Goal: Task Accomplishment & Management: Manage account settings

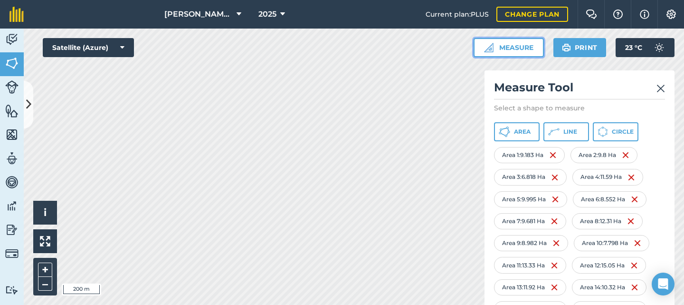
click at [507, 50] on button "Measure" at bounding box center [509, 47] width 70 height 19
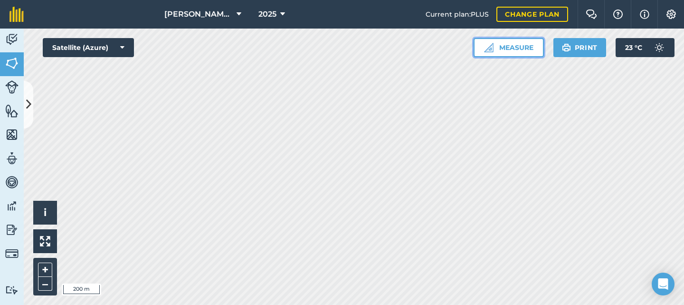
click at [506, 53] on button "Measure" at bounding box center [509, 47] width 70 height 19
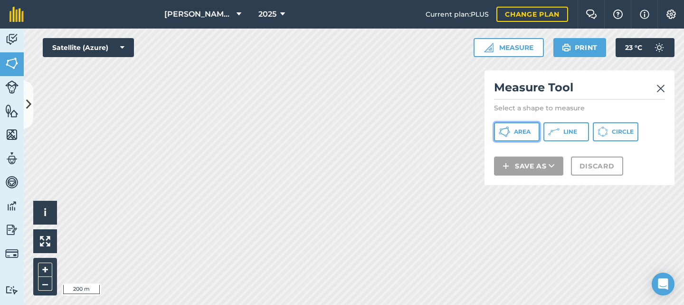
click at [518, 134] on span "Area" at bounding box center [522, 132] width 17 height 8
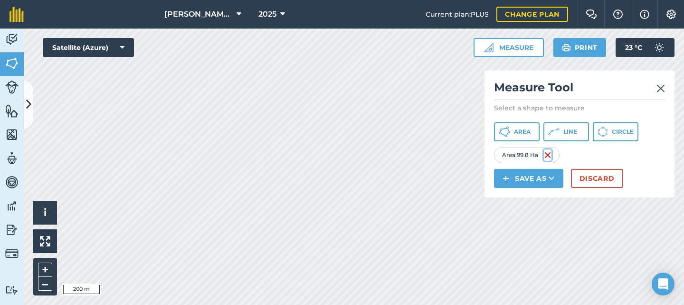
click at [549, 155] on img at bounding box center [548, 154] width 8 height 11
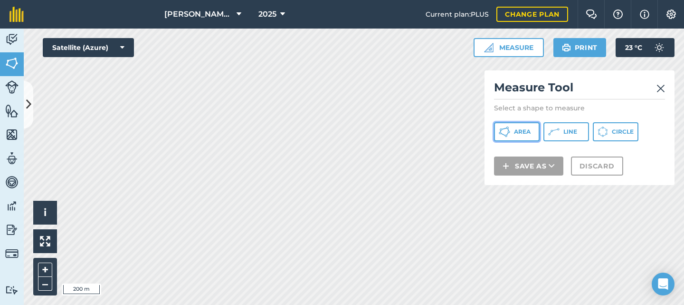
click at [516, 132] on span "Area" at bounding box center [522, 132] width 17 height 8
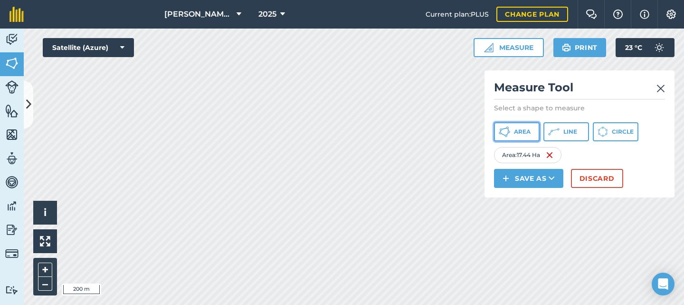
click at [511, 131] on button "Area" at bounding box center [517, 131] width 46 height 19
click at [513, 133] on button "Area" at bounding box center [517, 131] width 46 height 19
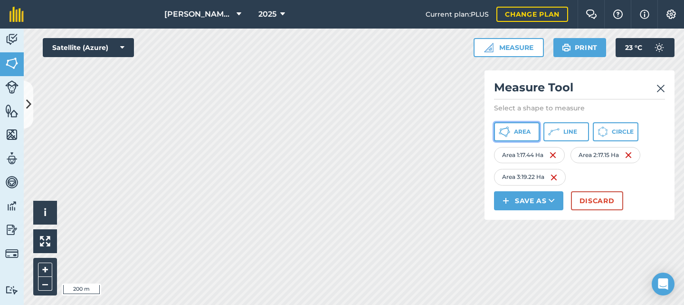
click at [521, 135] on span "Area" at bounding box center [522, 132] width 17 height 8
click at [516, 128] on span "Area" at bounding box center [522, 132] width 17 height 8
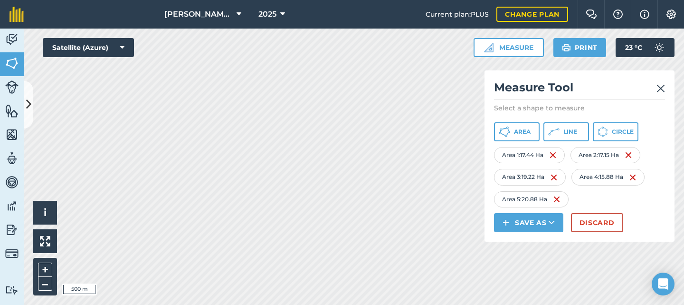
click at [660, 86] on img at bounding box center [661, 88] width 9 height 11
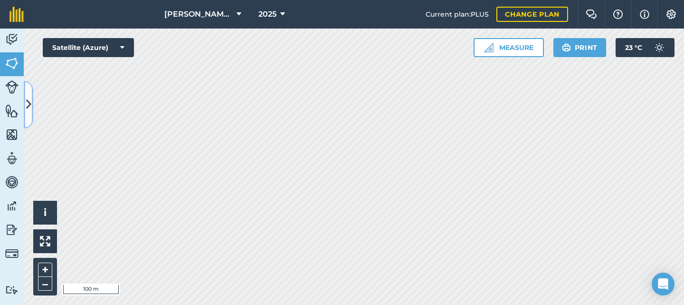
click at [29, 108] on icon at bounding box center [28, 104] width 5 height 17
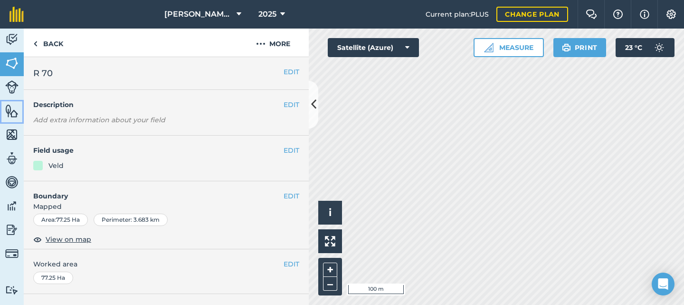
click at [9, 113] on img at bounding box center [11, 111] width 13 height 14
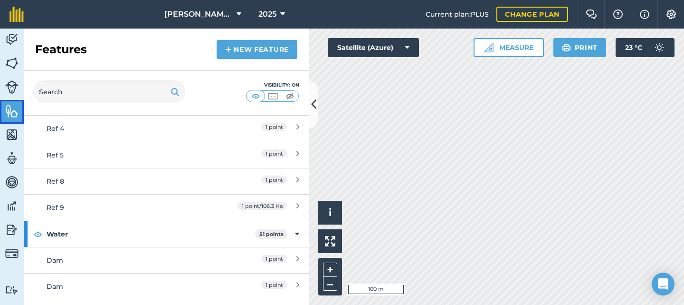
scroll to position [285, 0]
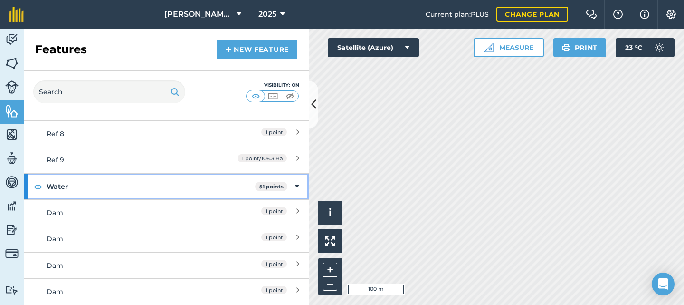
click at [292, 185] on div "Water 51 points" at bounding box center [166, 186] width 285 height 26
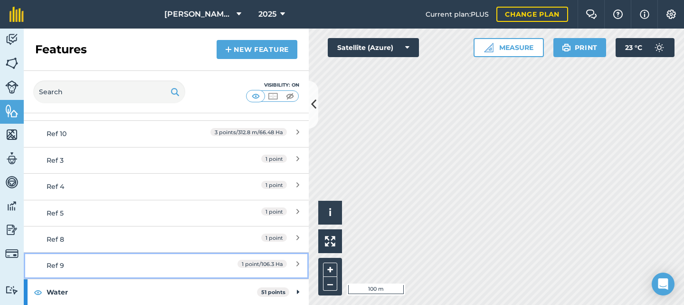
click at [297, 264] on icon at bounding box center [298, 265] width 3 height 10
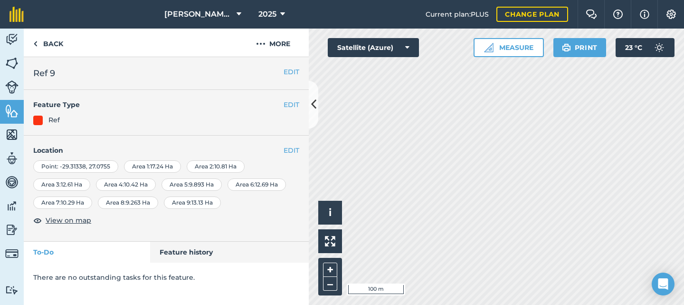
click at [152, 164] on div "Area 1 : 17.24 Ha" at bounding box center [152, 166] width 57 height 12
click at [287, 149] on button "EDIT" at bounding box center [292, 150] width 16 height 10
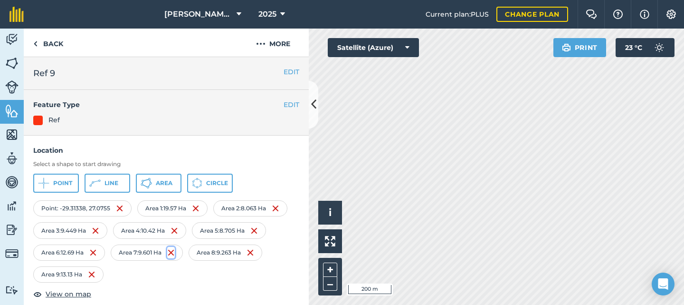
click at [175, 251] on img at bounding box center [171, 252] width 8 height 11
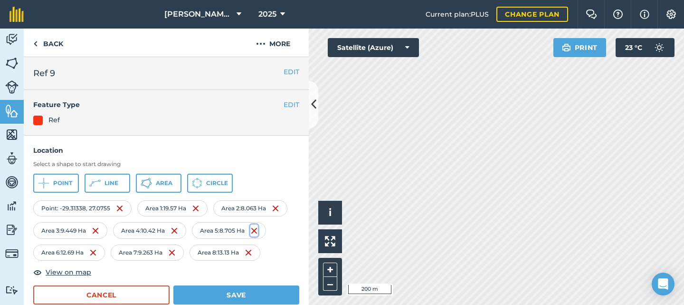
click at [258, 231] on img at bounding box center [254, 230] width 8 height 11
click at [96, 230] on img at bounding box center [96, 230] width 8 height 11
click at [153, 184] on button "Area" at bounding box center [159, 182] width 46 height 19
click at [148, 183] on icon at bounding box center [146, 182] width 11 height 11
click at [161, 181] on span "Area" at bounding box center [164, 183] width 17 height 8
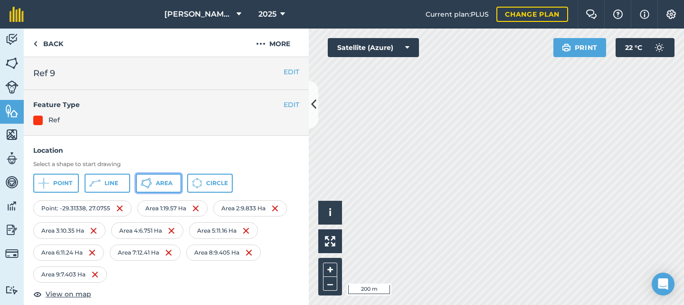
click at [159, 182] on span "Area" at bounding box center [164, 183] width 17 height 8
click at [117, 182] on span "Line" at bounding box center [112, 183] width 14 height 8
click at [257, 275] on img at bounding box center [253, 273] width 8 height 11
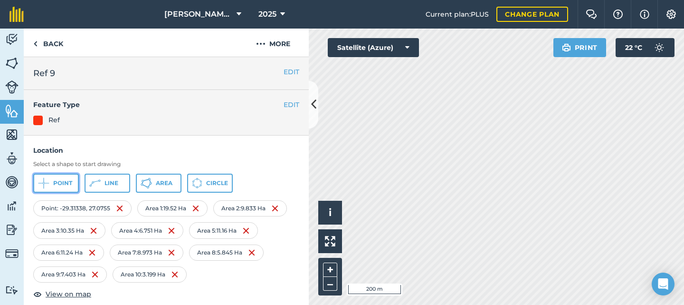
click at [51, 180] on button "Point" at bounding box center [56, 182] width 46 height 19
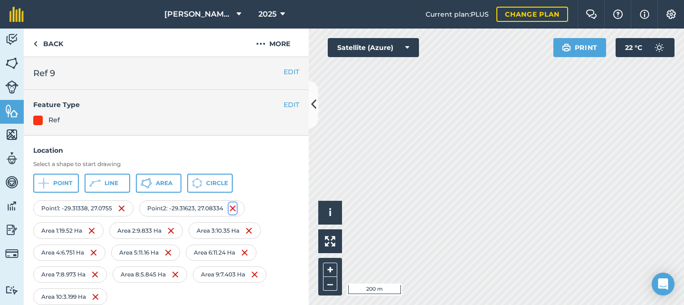
click at [236, 208] on img at bounding box center [233, 207] width 8 height 11
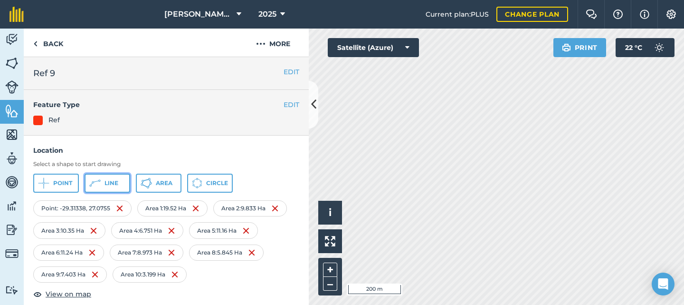
click at [94, 182] on icon at bounding box center [93, 182] width 2 height 2
click at [260, 275] on img at bounding box center [257, 273] width 8 height 11
click at [103, 182] on button "Line" at bounding box center [108, 182] width 46 height 19
click at [259, 273] on img at bounding box center [255, 273] width 8 height 11
click at [177, 275] on img at bounding box center [177, 273] width 8 height 11
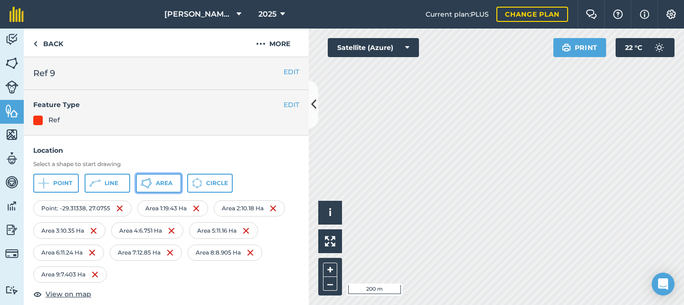
click at [150, 184] on icon at bounding box center [146, 182] width 11 height 11
click at [119, 208] on img at bounding box center [120, 207] width 8 height 11
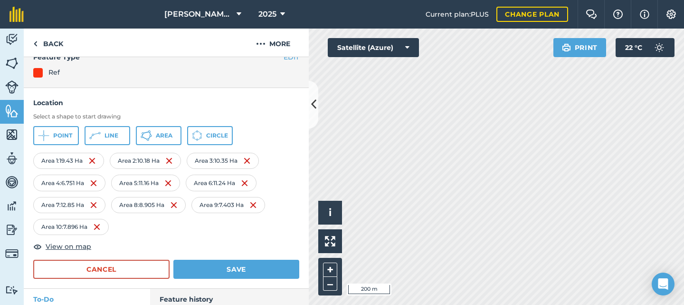
scroll to position [82, 0]
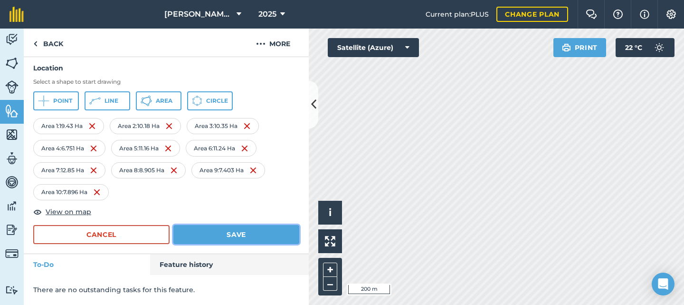
click at [250, 233] on button "Save" at bounding box center [236, 234] width 126 height 19
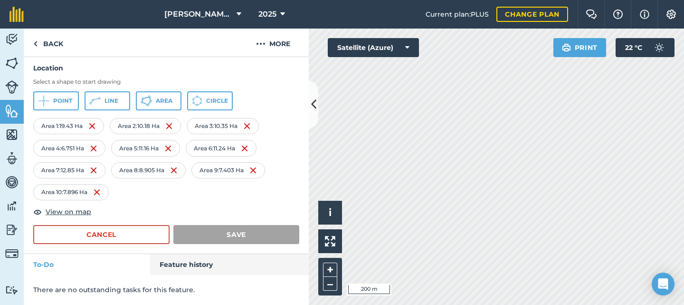
scroll to position [0, 0]
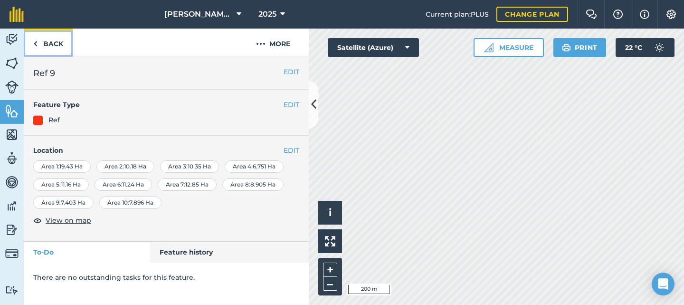
click at [40, 44] on link "Back" at bounding box center [48, 43] width 49 height 28
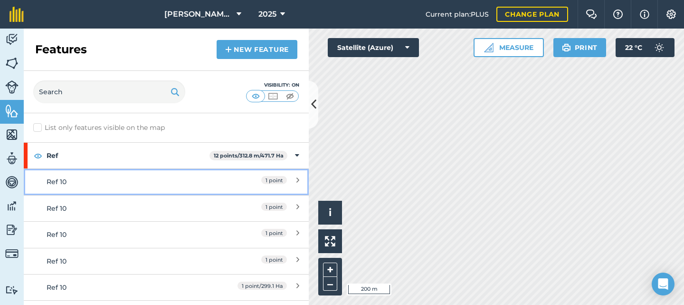
click at [264, 180] on span "1 point" at bounding box center [274, 180] width 26 height 8
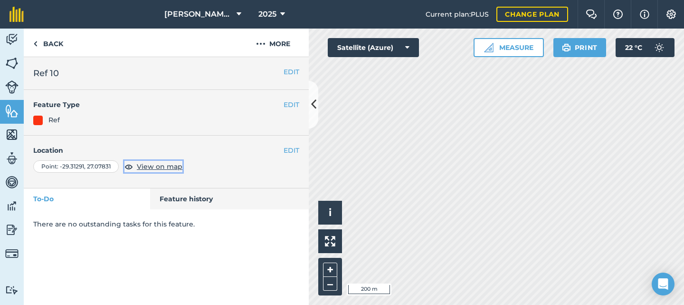
click at [147, 165] on span "View on map" at bounding box center [160, 166] width 46 height 10
click at [279, 41] on button "More" at bounding box center [273, 43] width 71 height 28
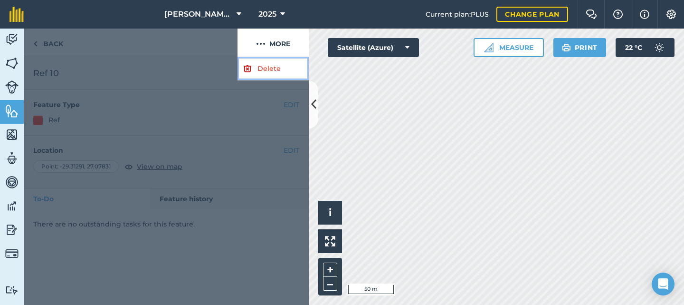
click at [267, 67] on link "Delete" at bounding box center [273, 68] width 71 height 23
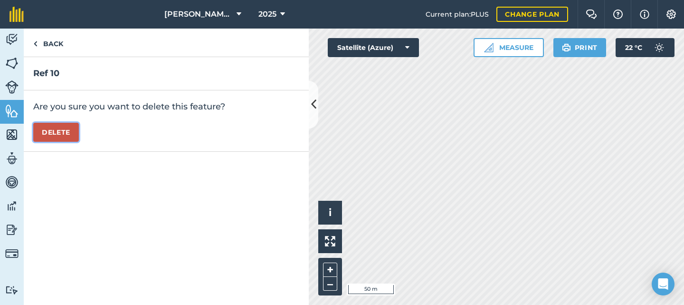
click at [67, 127] on button "Delete" at bounding box center [56, 132] width 46 height 19
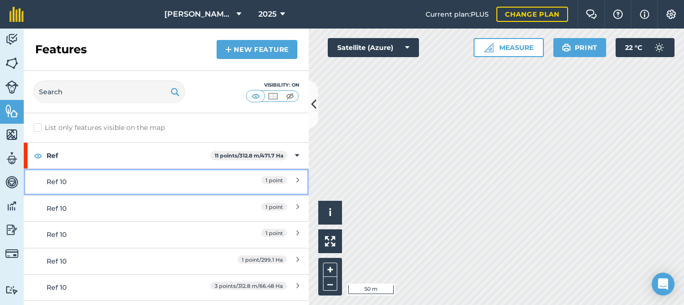
click at [263, 179] on span "1 point" at bounding box center [274, 180] width 26 height 8
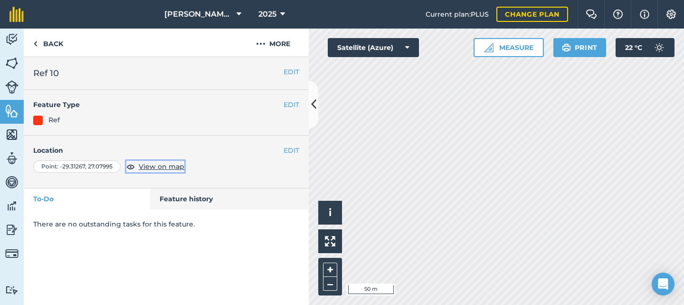
click at [163, 164] on span "View on map" at bounding box center [162, 166] width 46 height 10
click at [263, 45] on img at bounding box center [261, 43] width 10 height 11
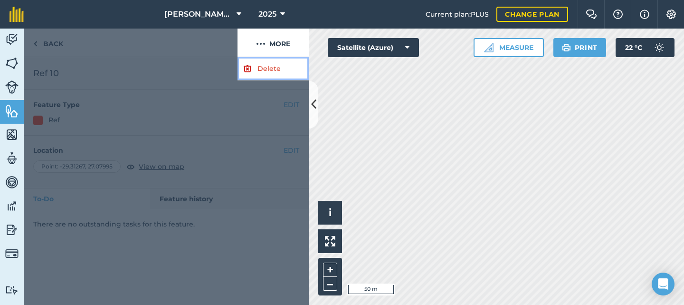
click at [260, 67] on link "Delete" at bounding box center [273, 68] width 71 height 23
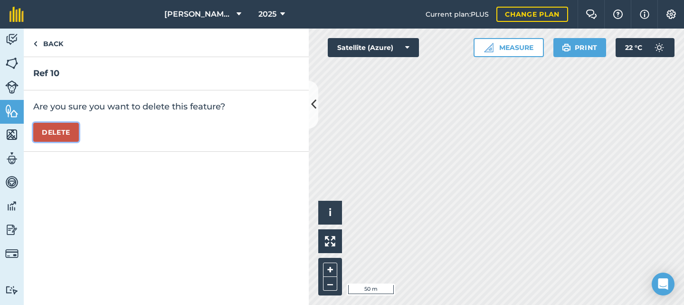
click at [67, 135] on button "Delete" at bounding box center [56, 132] width 46 height 19
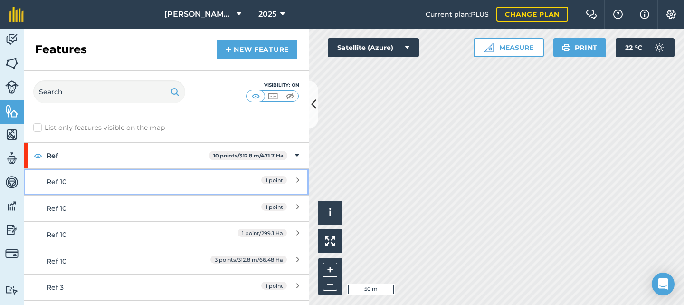
click at [139, 181] on div "Ref 10" at bounding box center [131, 181] width 169 height 10
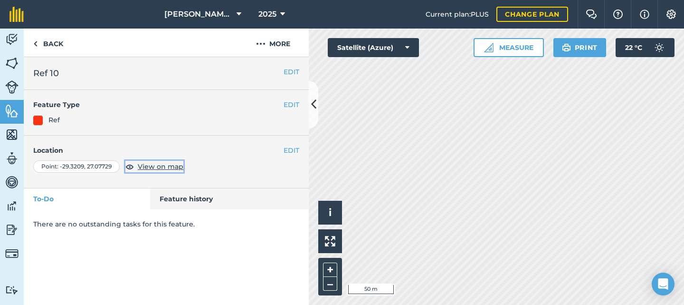
click at [152, 167] on span "View on map" at bounding box center [161, 166] width 46 height 10
click at [53, 44] on link "Back" at bounding box center [48, 43] width 49 height 28
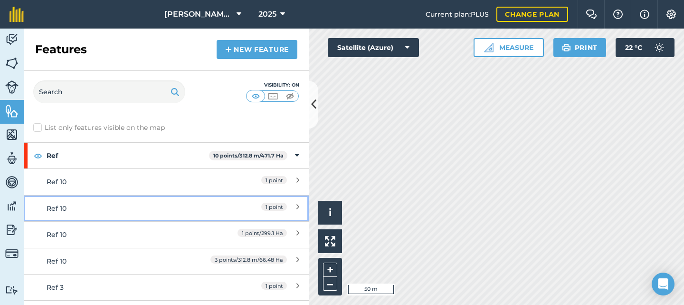
click at [133, 205] on div "Ref 10" at bounding box center [131, 208] width 169 height 10
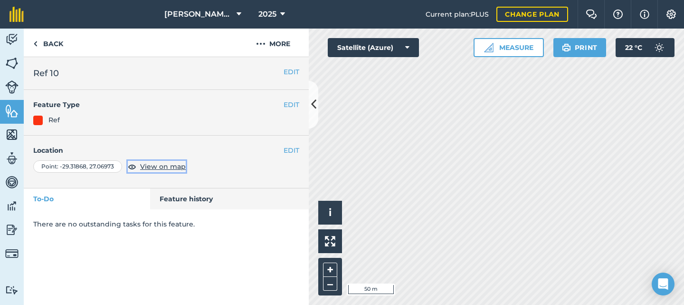
click at [153, 166] on span "View on map" at bounding box center [163, 166] width 46 height 10
click at [255, 42] on button "More" at bounding box center [273, 43] width 71 height 28
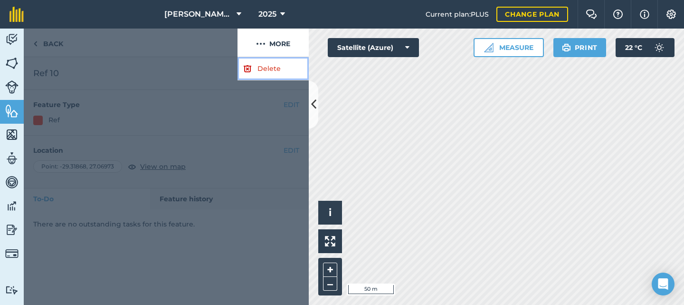
click at [249, 69] on img at bounding box center [247, 68] width 9 height 11
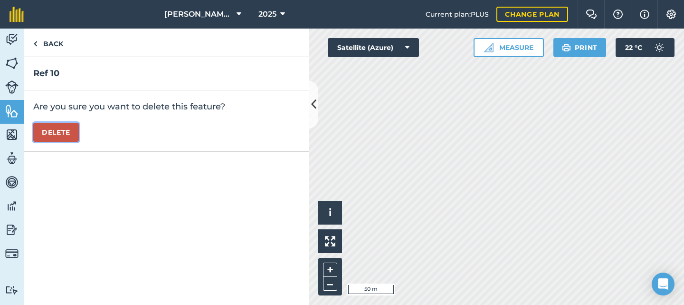
click at [64, 126] on button "Delete" at bounding box center [56, 132] width 46 height 19
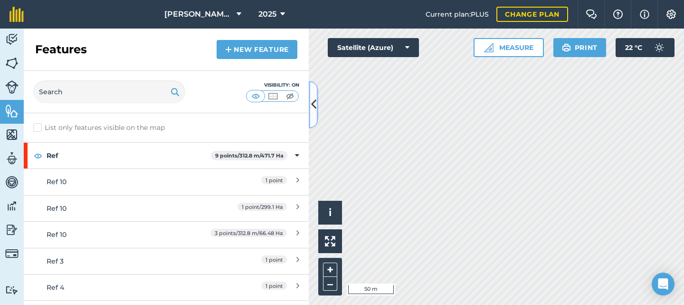
click at [315, 104] on icon at bounding box center [313, 104] width 5 height 17
